Goal: Check status: Check status

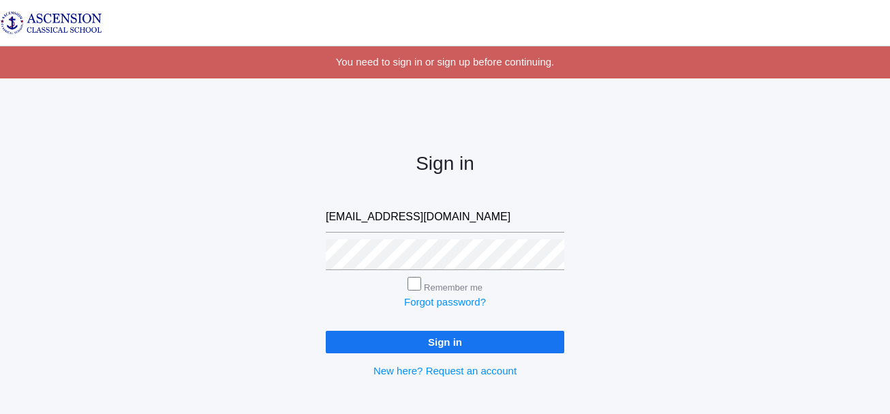
type input "r_g_richardson@yahoo.com"
click at [418, 291] on div "Remember me" at bounding box center [445, 286] width 238 height 18
click at [326, 330] on input "Sign in" at bounding box center [445, 341] width 238 height 22
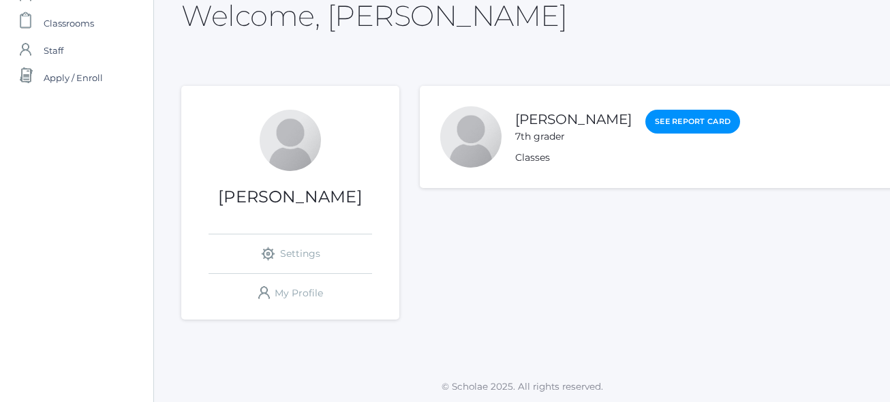
scroll to position [87, 0]
click at [676, 129] on link "See Report Card" at bounding box center [692, 121] width 95 height 25
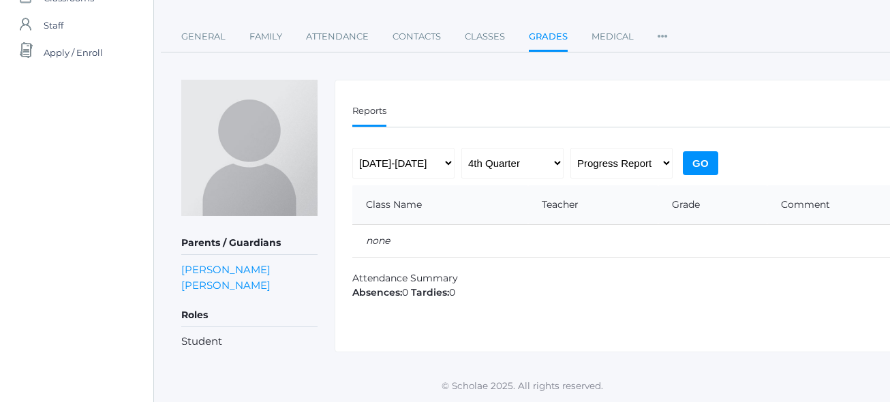
scroll to position [84, 0]
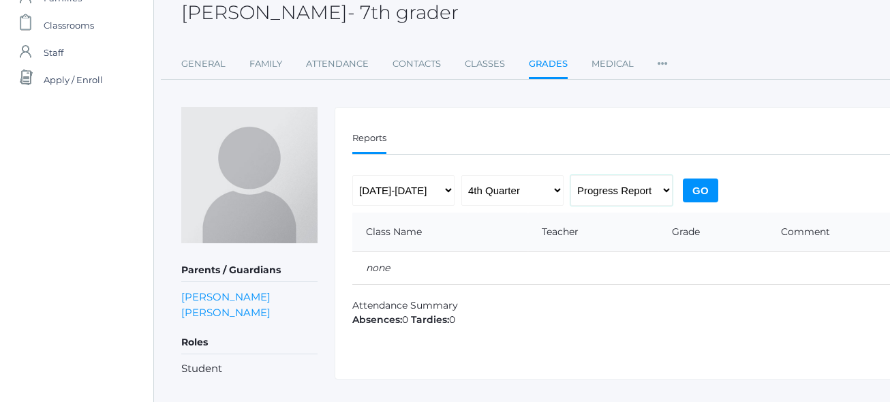
click at [598, 188] on select "Progress Report Report Card" at bounding box center [621, 190] width 102 height 31
click at [570, 175] on select "Progress Report Report Card" at bounding box center [621, 190] width 102 height 31
select select "report"
click at [705, 191] on input "Go" at bounding box center [700, 190] width 35 height 24
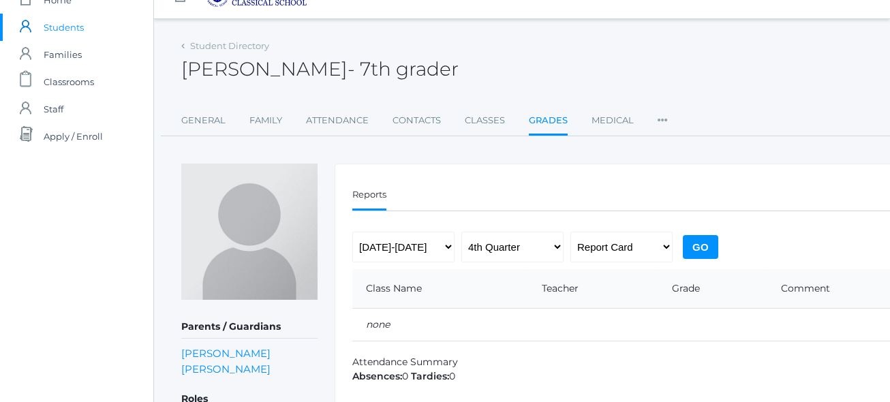
scroll to position [111, 0]
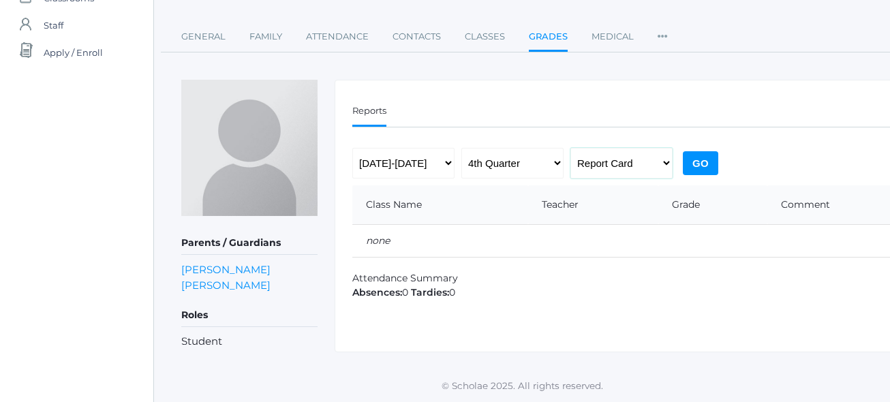
click at [661, 161] on select "Progress Report Report Card" at bounding box center [621, 163] width 102 height 31
select select "midterm"
click at [570, 148] on select "Progress Report Report Card" at bounding box center [621, 163] width 102 height 31
click at [702, 156] on input "Go" at bounding box center [700, 163] width 35 height 24
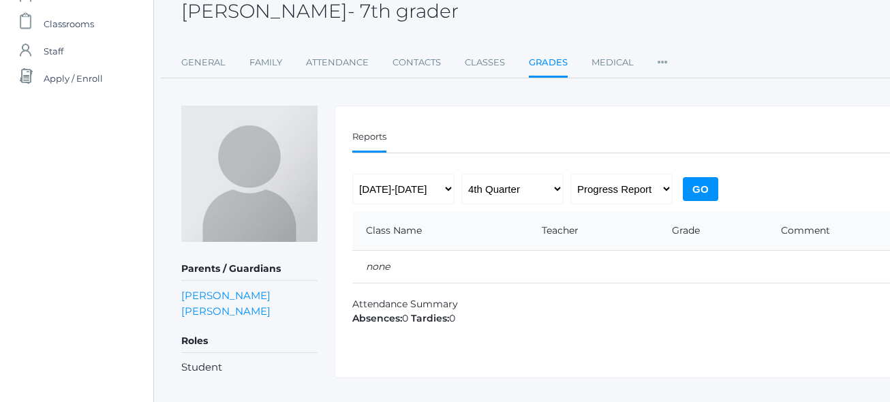
scroll to position [84, 0]
